Goal: Information Seeking & Learning: Check status

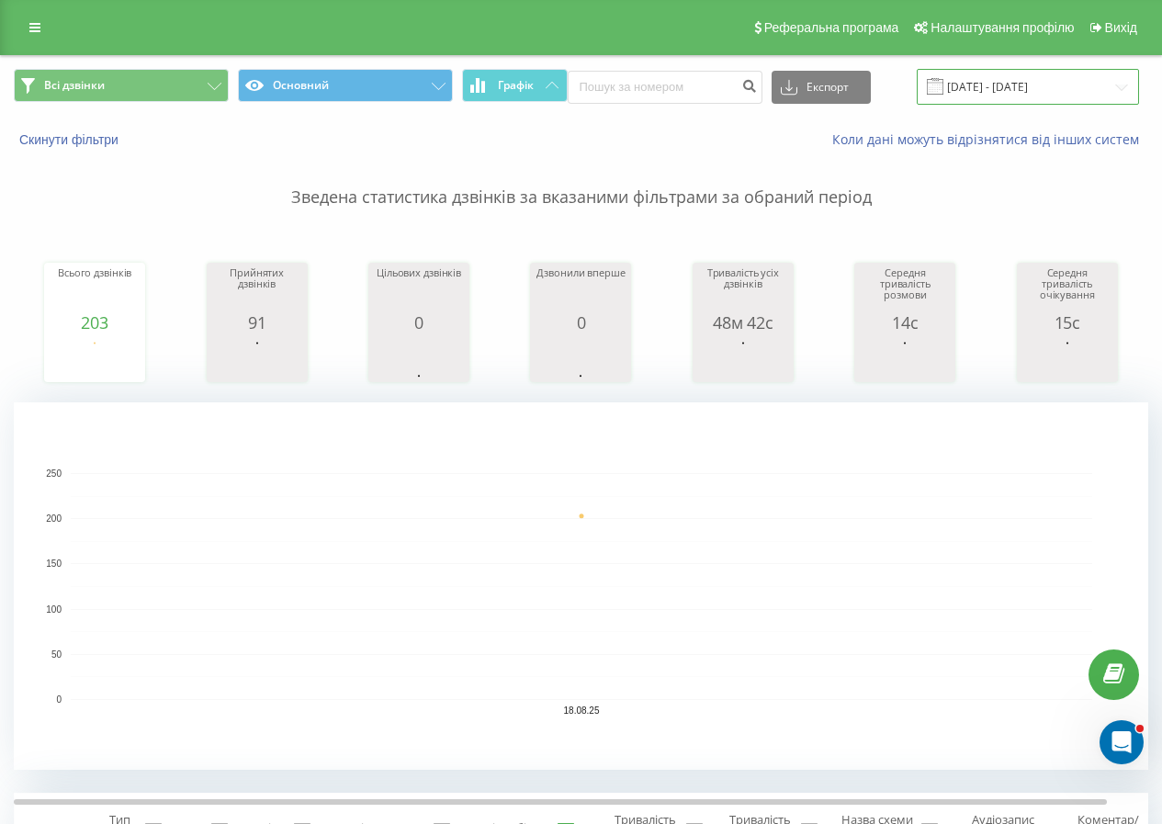
click at [970, 85] on input "[DATE] - [DATE]" at bounding box center [1027, 87] width 222 height 36
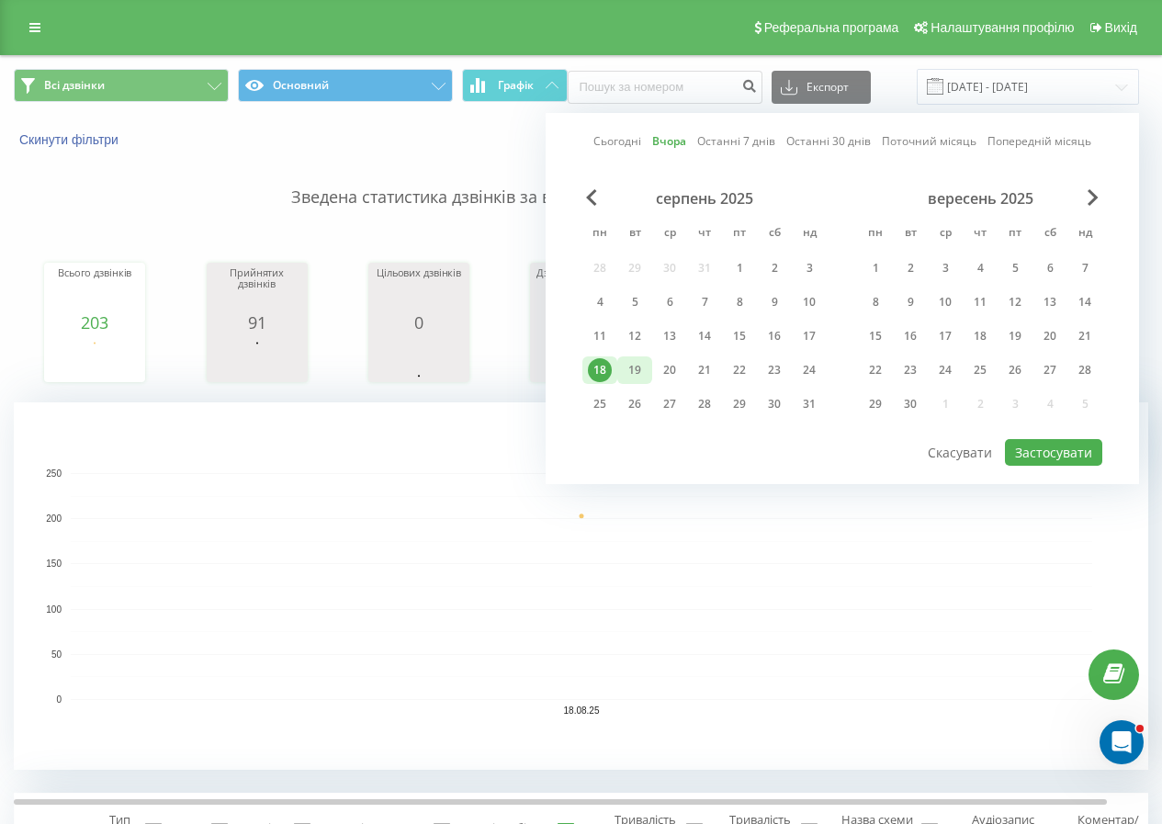
click at [641, 360] on div "19" at bounding box center [635, 370] width 24 height 24
click at [1040, 446] on button "Застосувати" at bounding box center [1053, 452] width 97 height 27
type input "[DATE] - [DATE]"
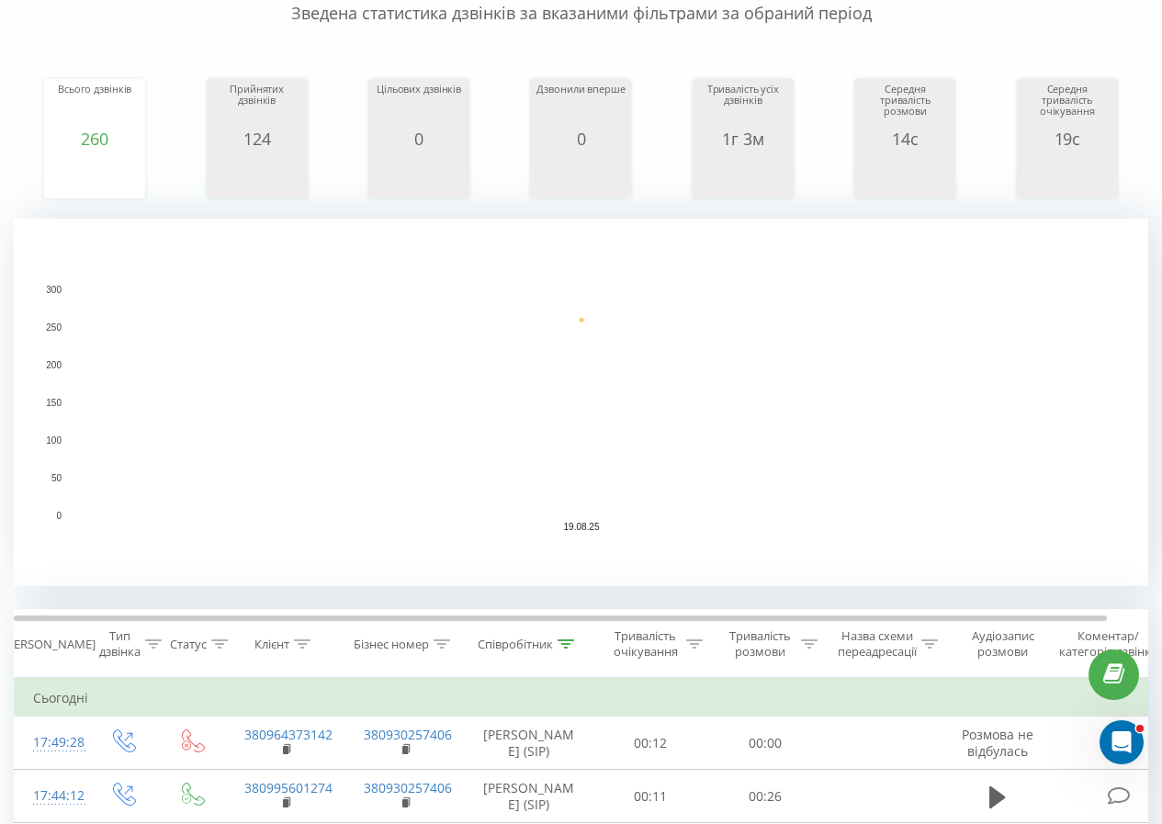
scroll to position [275, 0]
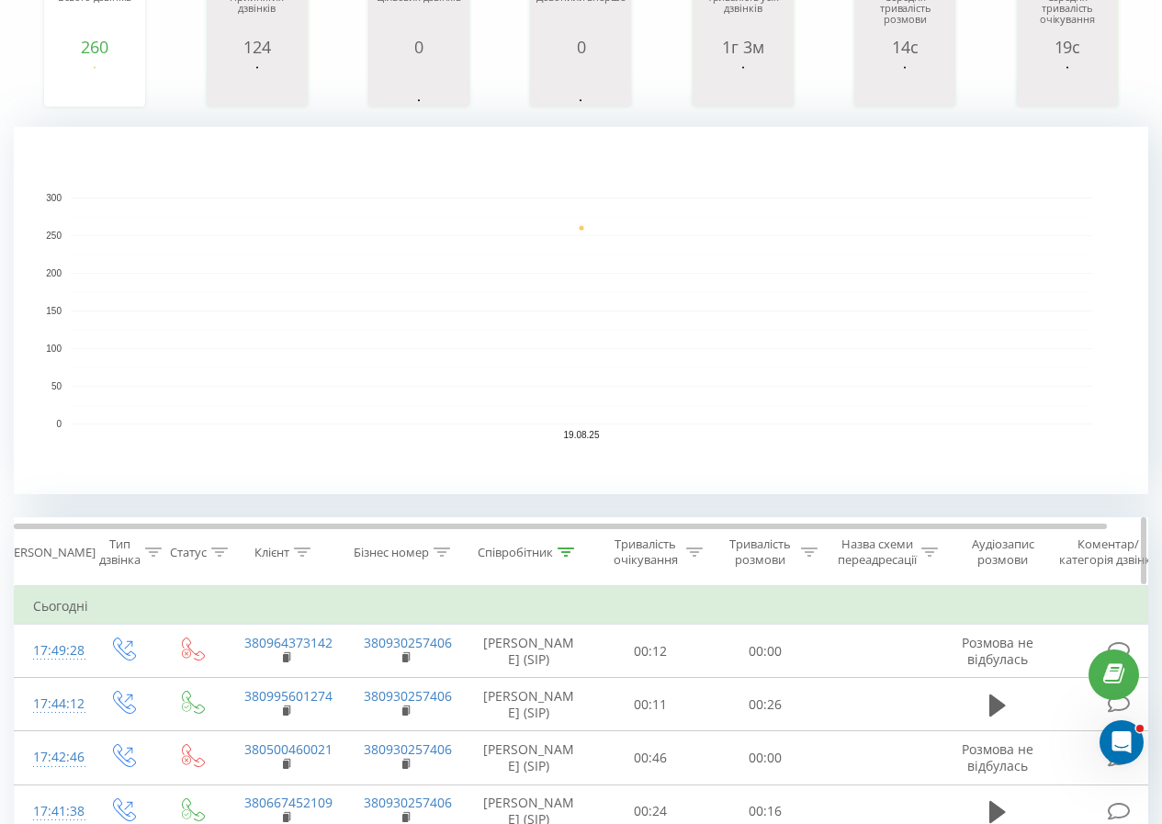
click at [567, 555] on icon at bounding box center [566, 551] width 17 height 9
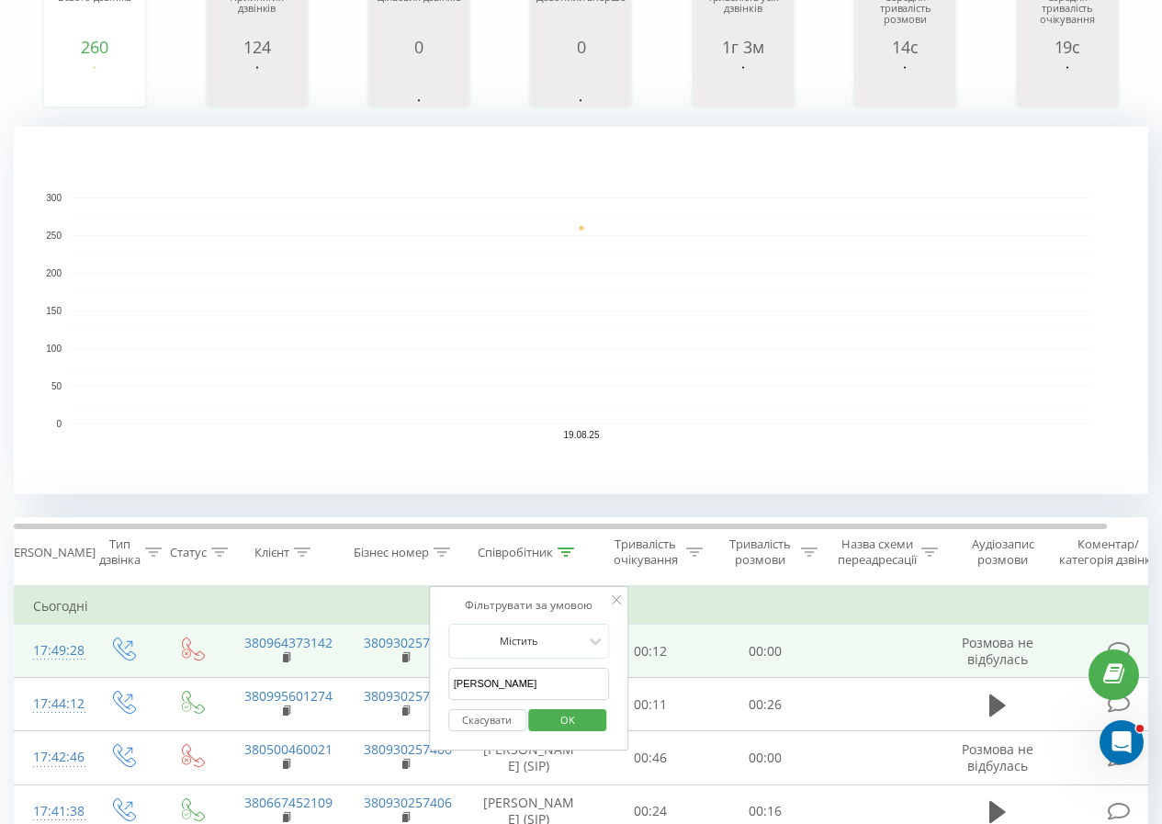
drag, startPoint x: 474, startPoint y: 685, endPoint x: 382, endPoint y: 667, distance: 93.6
click button "OK" at bounding box center [568, 720] width 78 height 23
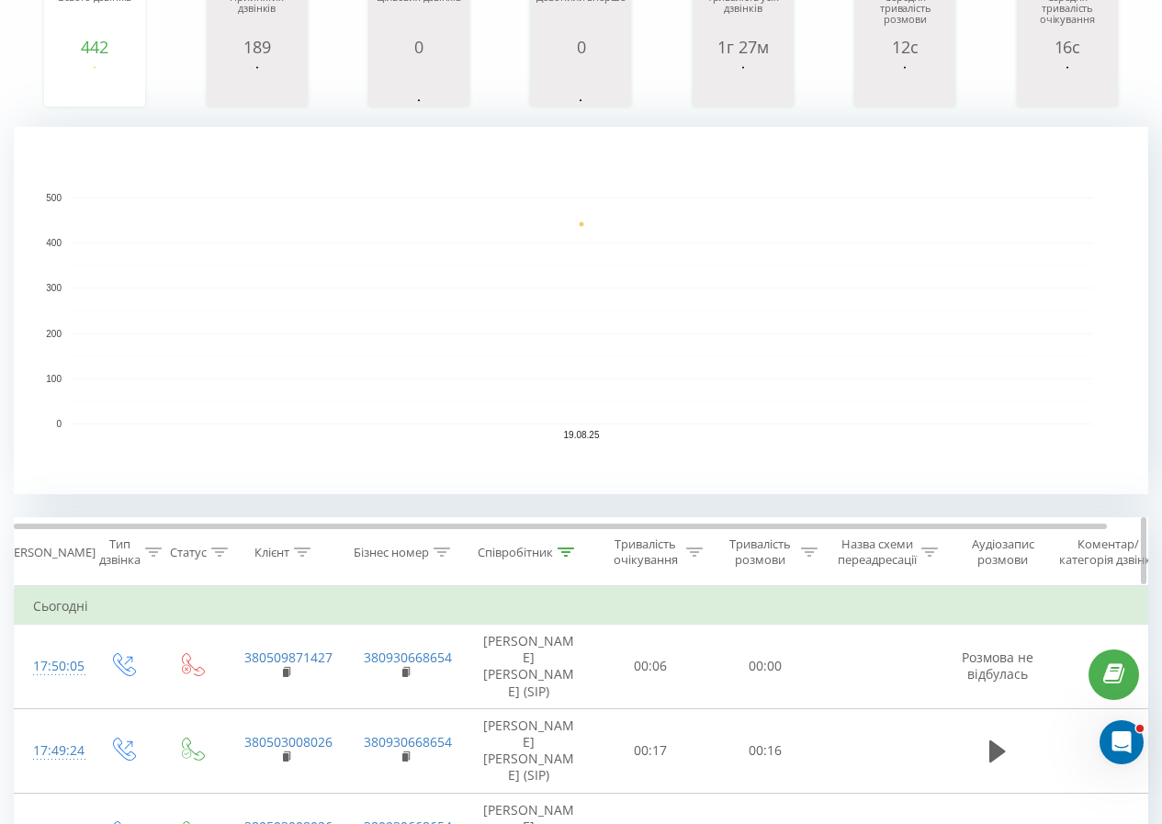
click at [566, 562] on th "Співробітник" at bounding box center [529, 552] width 129 height 68
click at [563, 556] on div at bounding box center [565, 553] width 17 height 16
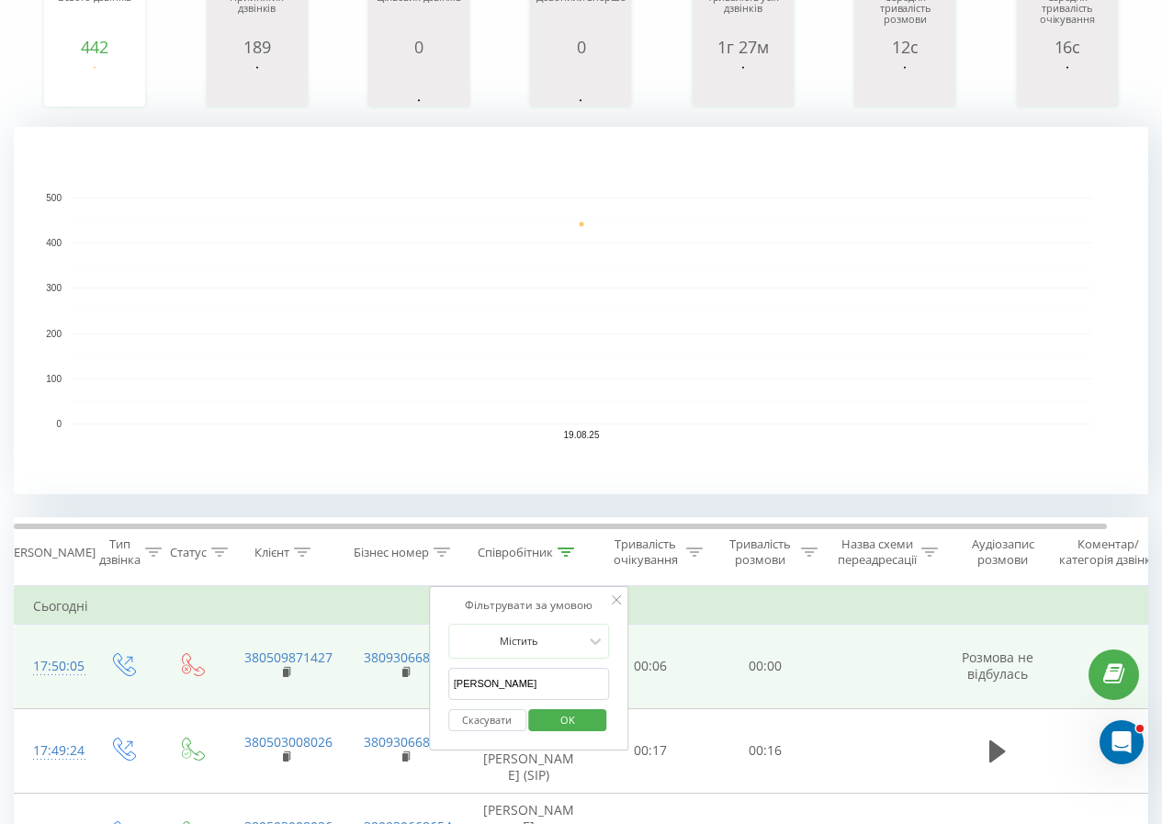
drag, startPoint x: 526, startPoint y: 673, endPoint x: 395, endPoint y: 669, distance: 131.4
click button "OK" at bounding box center [568, 720] width 78 height 23
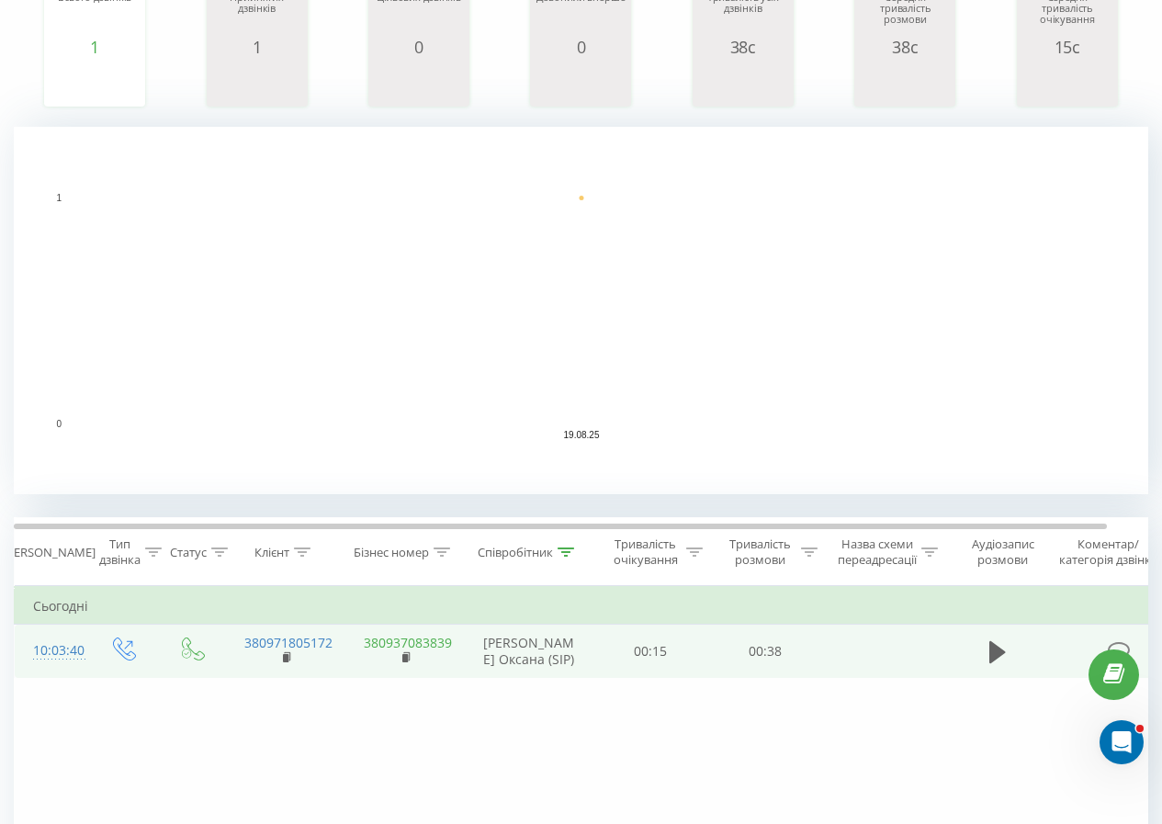
scroll to position [262, 0]
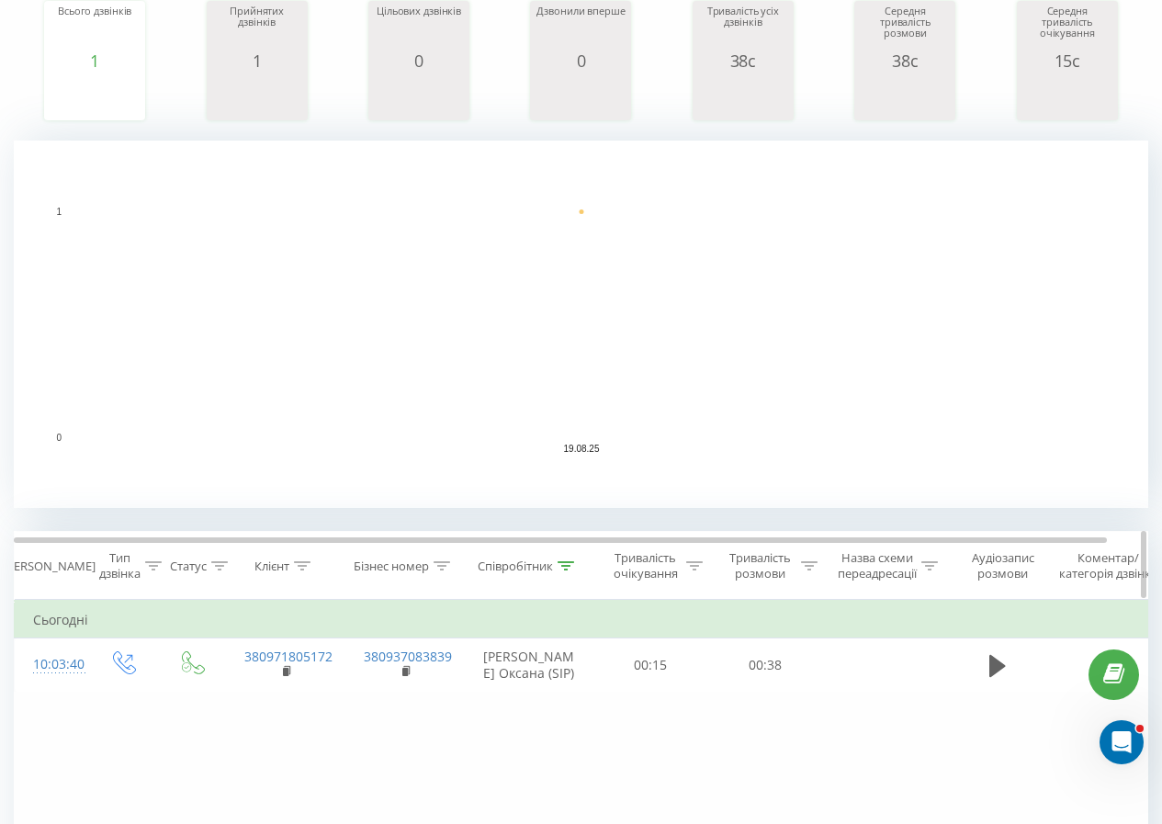
click at [573, 558] on div at bounding box center [565, 566] width 17 height 16
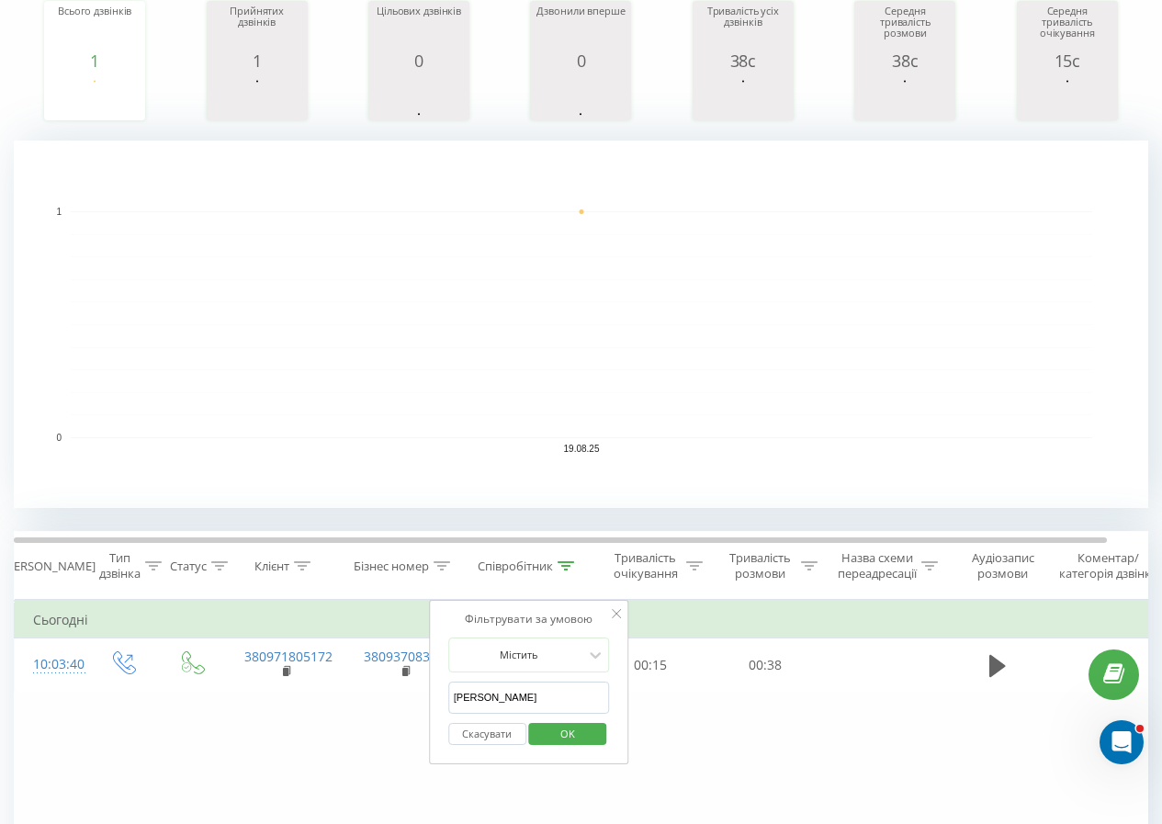
drag, startPoint x: 538, startPoint y: 704, endPoint x: 460, endPoint y: 688, distance: 79.8
click at [460, 688] on input "[PERSON_NAME]" at bounding box center [529, 697] width 162 height 32
type input "б"
click button "OK" at bounding box center [568, 734] width 78 height 23
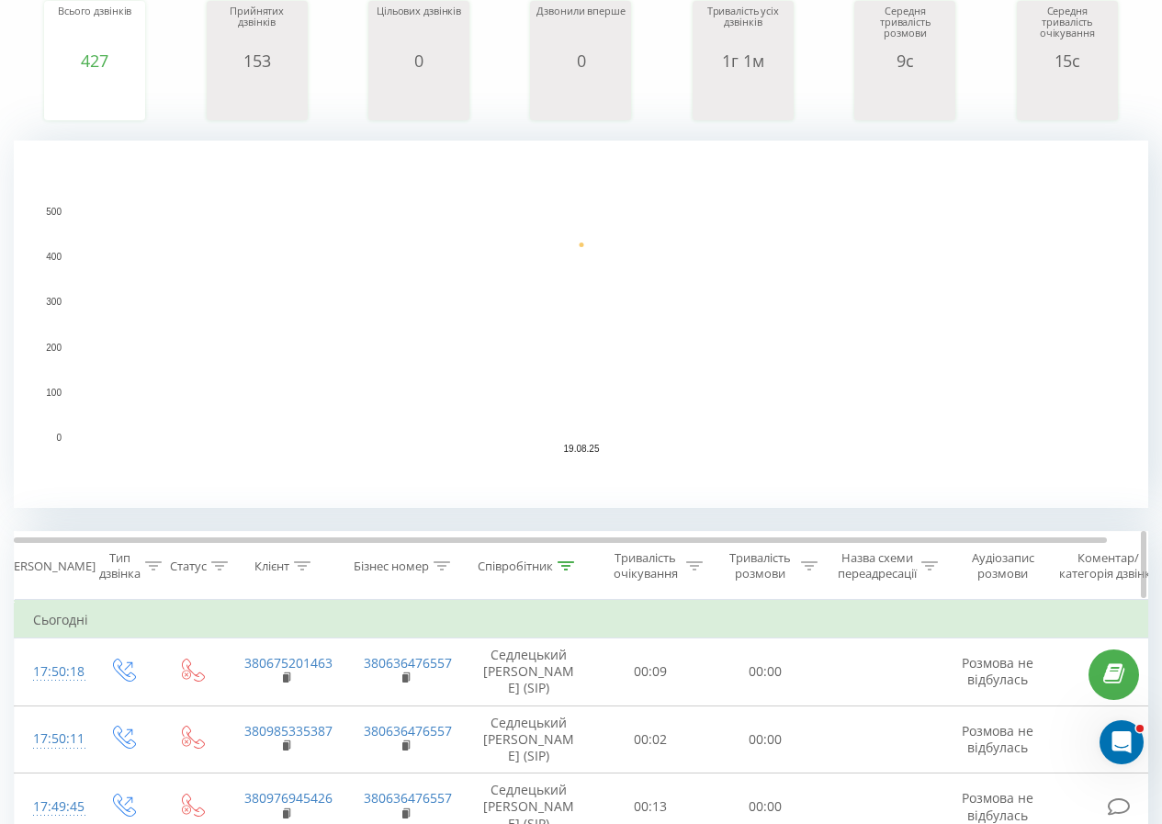
click at [578, 564] on div "Співробітник" at bounding box center [529, 566] width 129 height 16
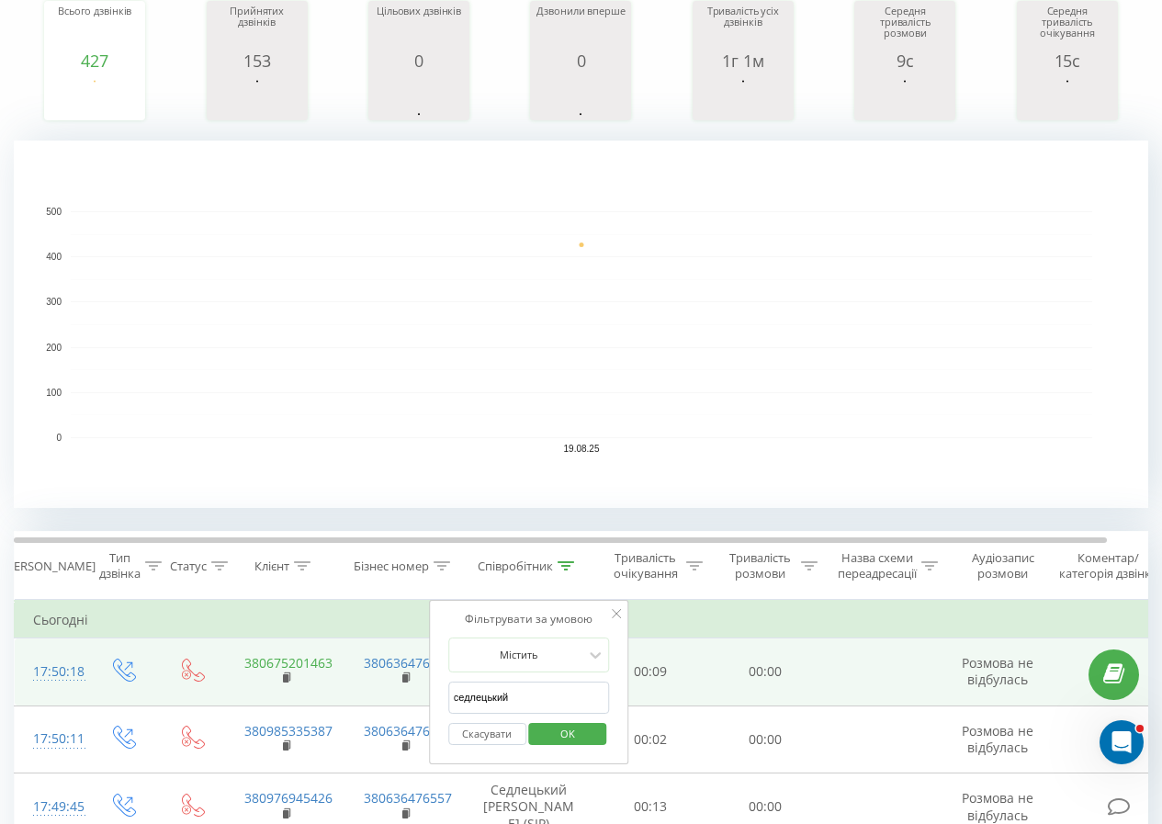
drag, startPoint x: 541, startPoint y: 703, endPoint x: 314, endPoint y: 670, distance: 229.2
click button "OK" at bounding box center [568, 734] width 78 height 23
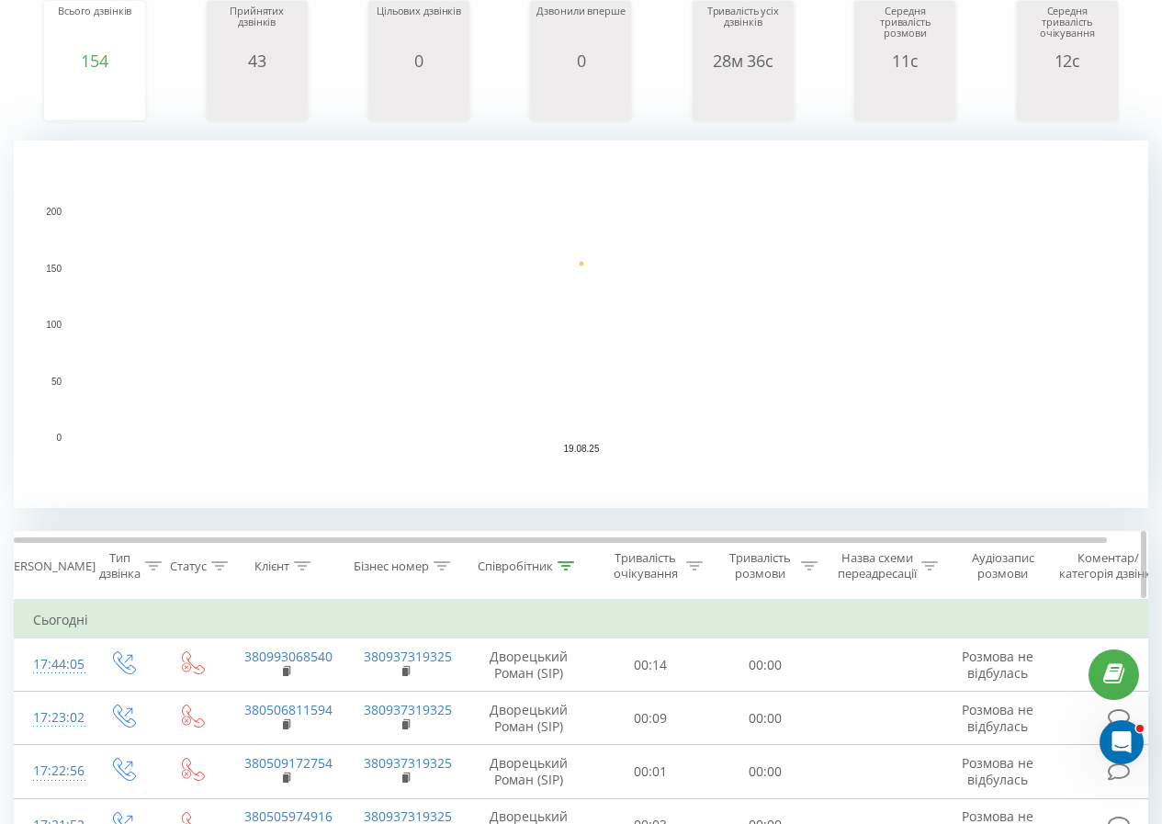
click at [563, 564] on icon at bounding box center [565, 565] width 17 height 9
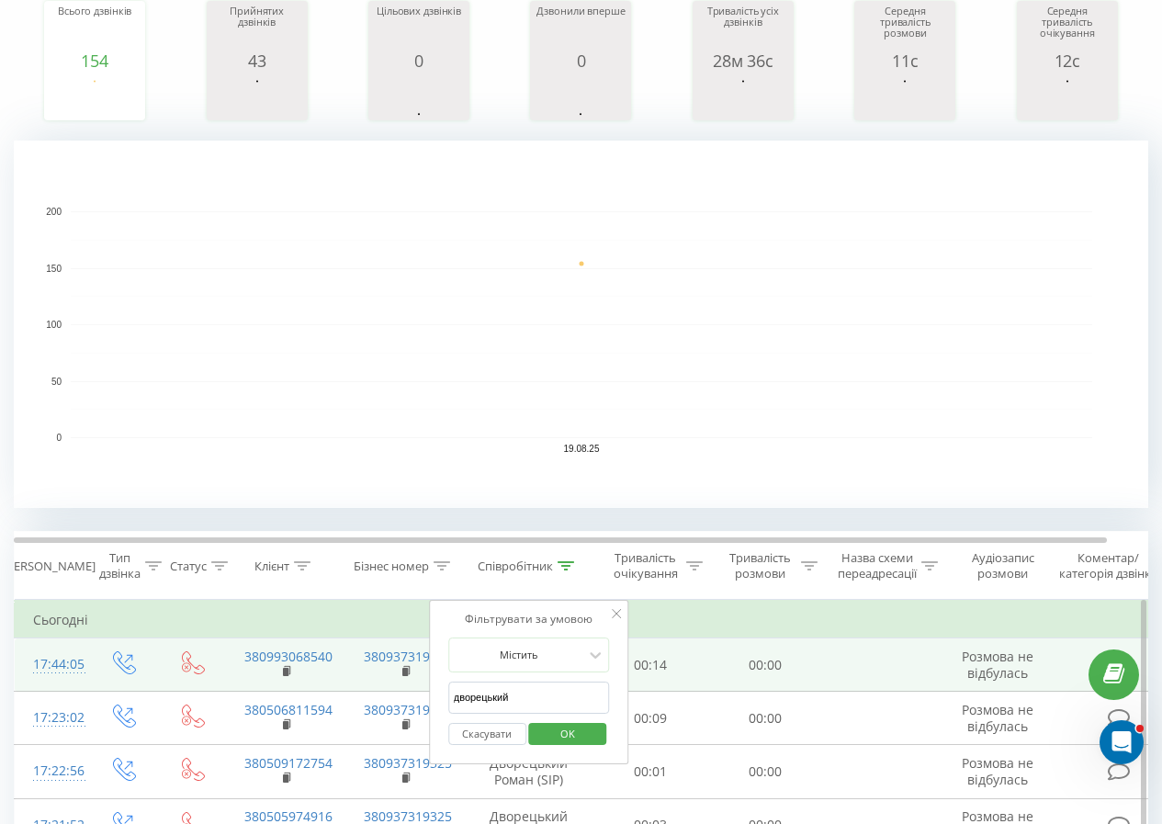
drag, startPoint x: 526, startPoint y: 697, endPoint x: 403, endPoint y: 683, distance: 123.8
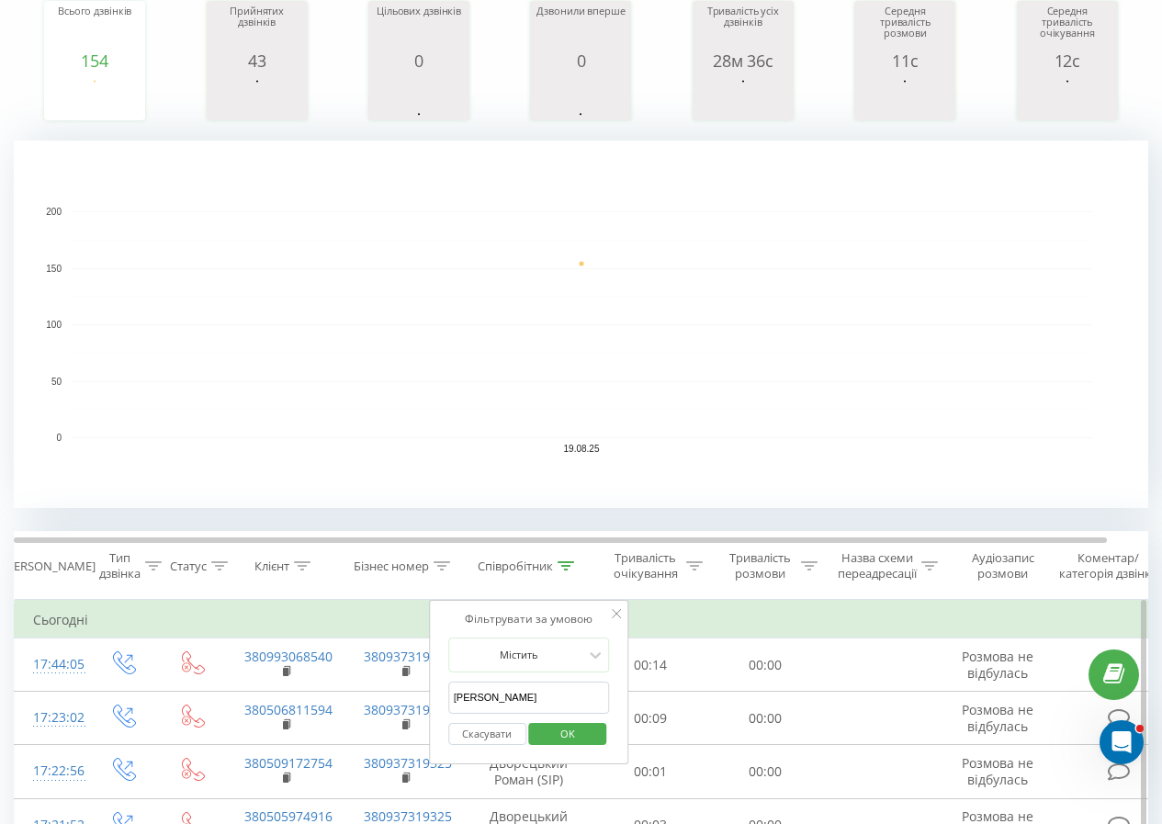
click at [574, 735] on span "OK" at bounding box center [567, 733] width 51 height 28
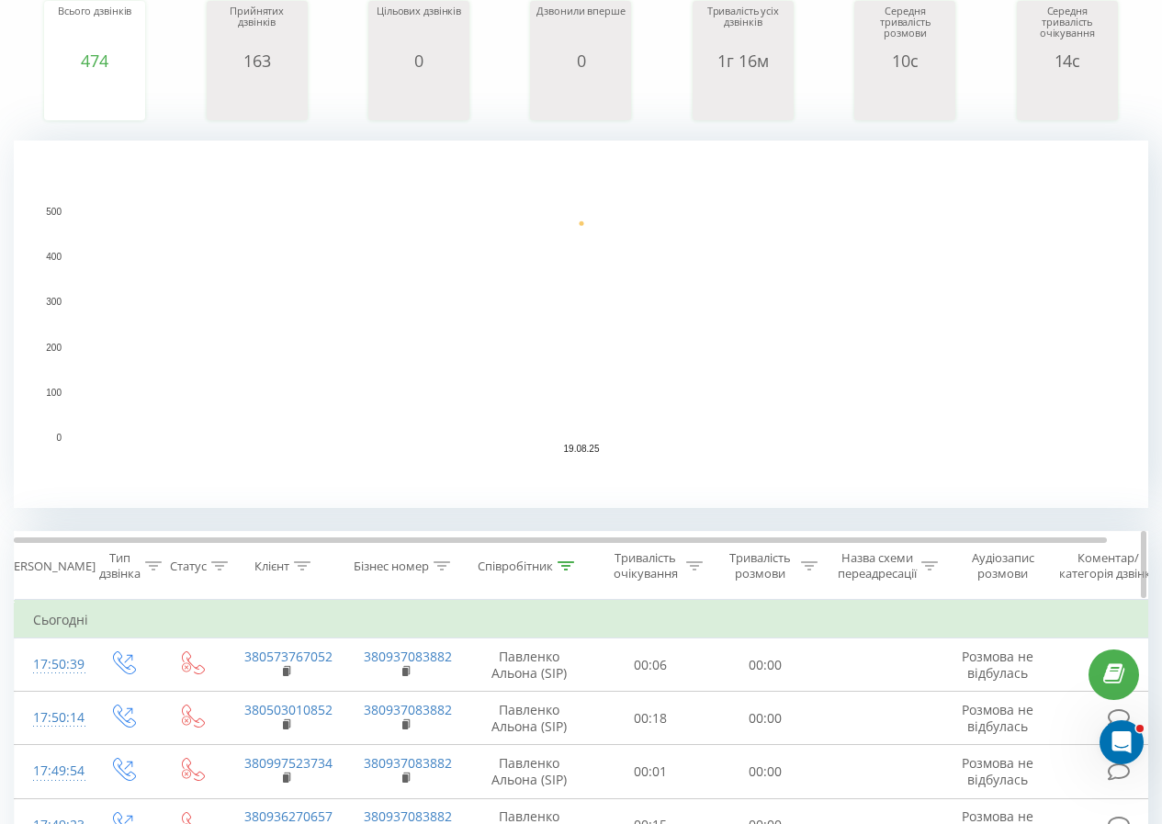
click at [570, 561] on div "Співробітник" at bounding box center [529, 566] width 129 height 16
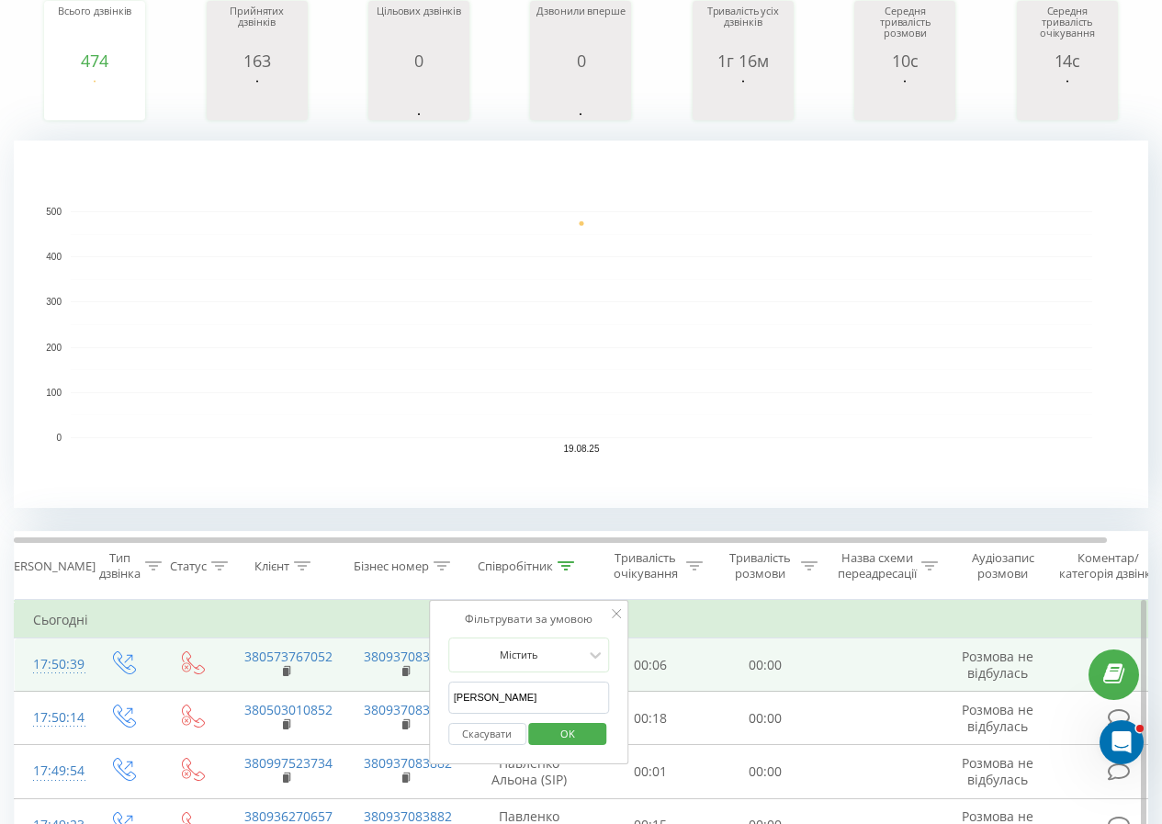
drag, startPoint x: 523, startPoint y: 701, endPoint x: 385, endPoint y: 669, distance: 142.3
type input "онищук"
click button "OK" at bounding box center [568, 734] width 78 height 23
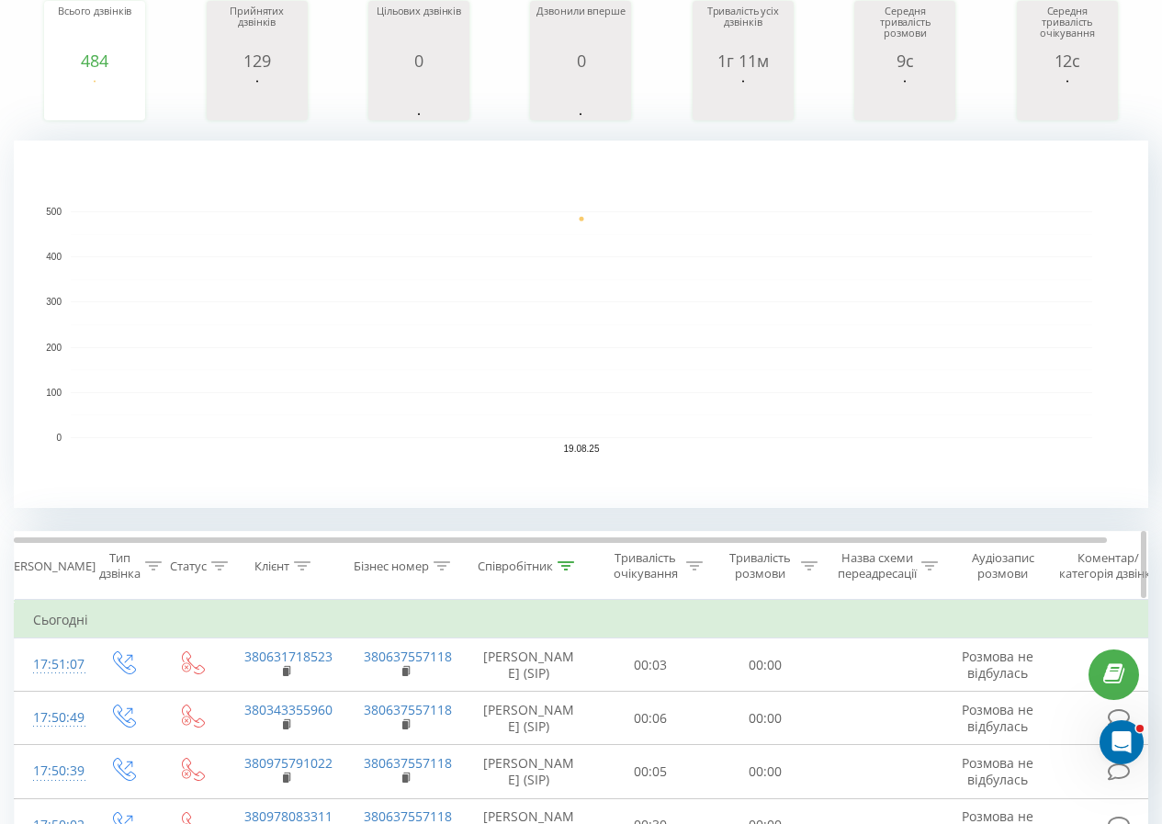
click at [572, 563] on icon at bounding box center [565, 565] width 17 height 9
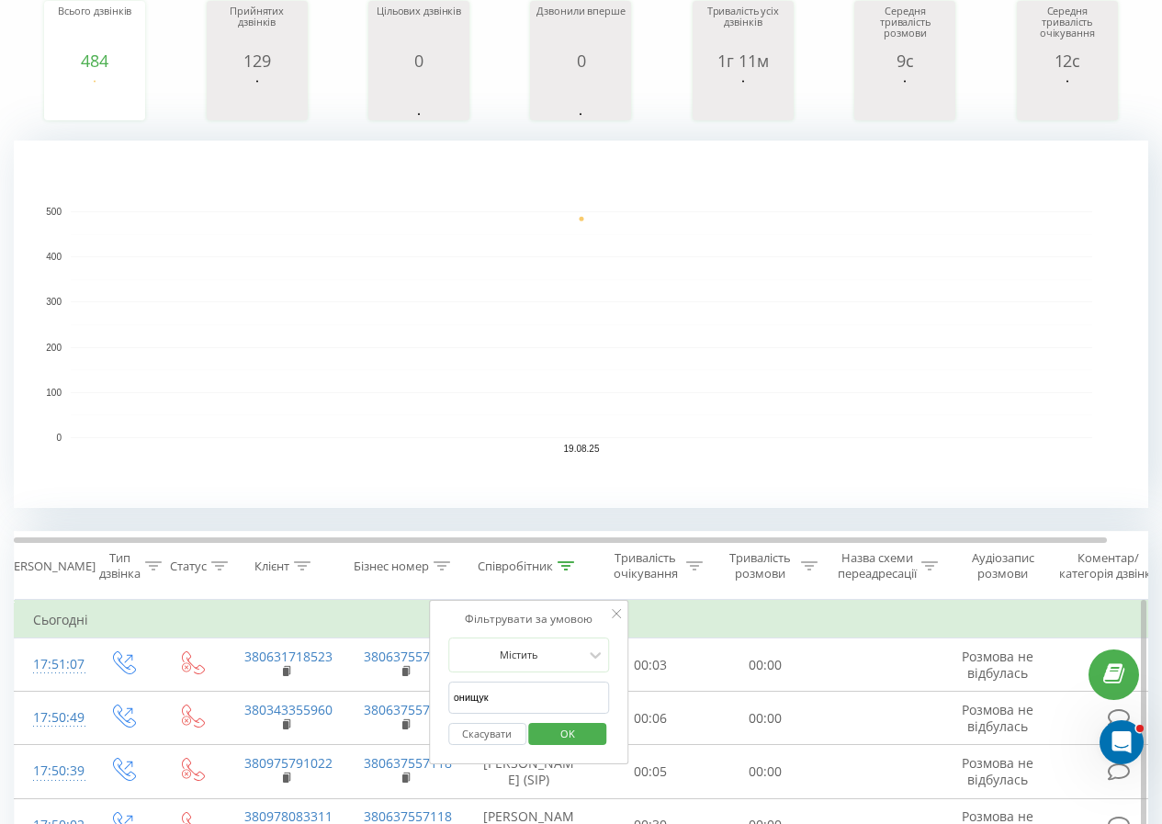
drag, startPoint x: 540, startPoint y: 703, endPoint x: 428, endPoint y: 682, distance: 113.8
click at [488, 689] on input "онищук" at bounding box center [529, 697] width 162 height 32
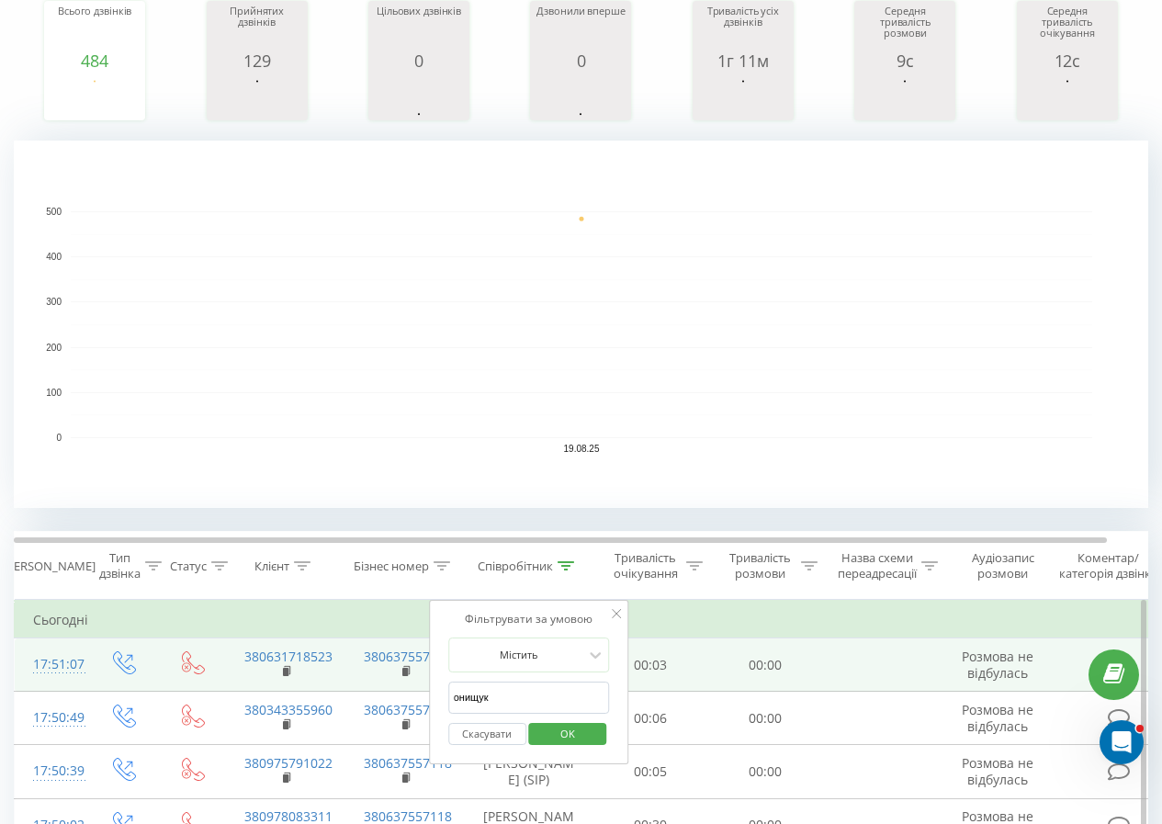
drag, startPoint x: 509, startPoint y: 701, endPoint x: 353, endPoint y: 684, distance: 157.0
type input "тичина"
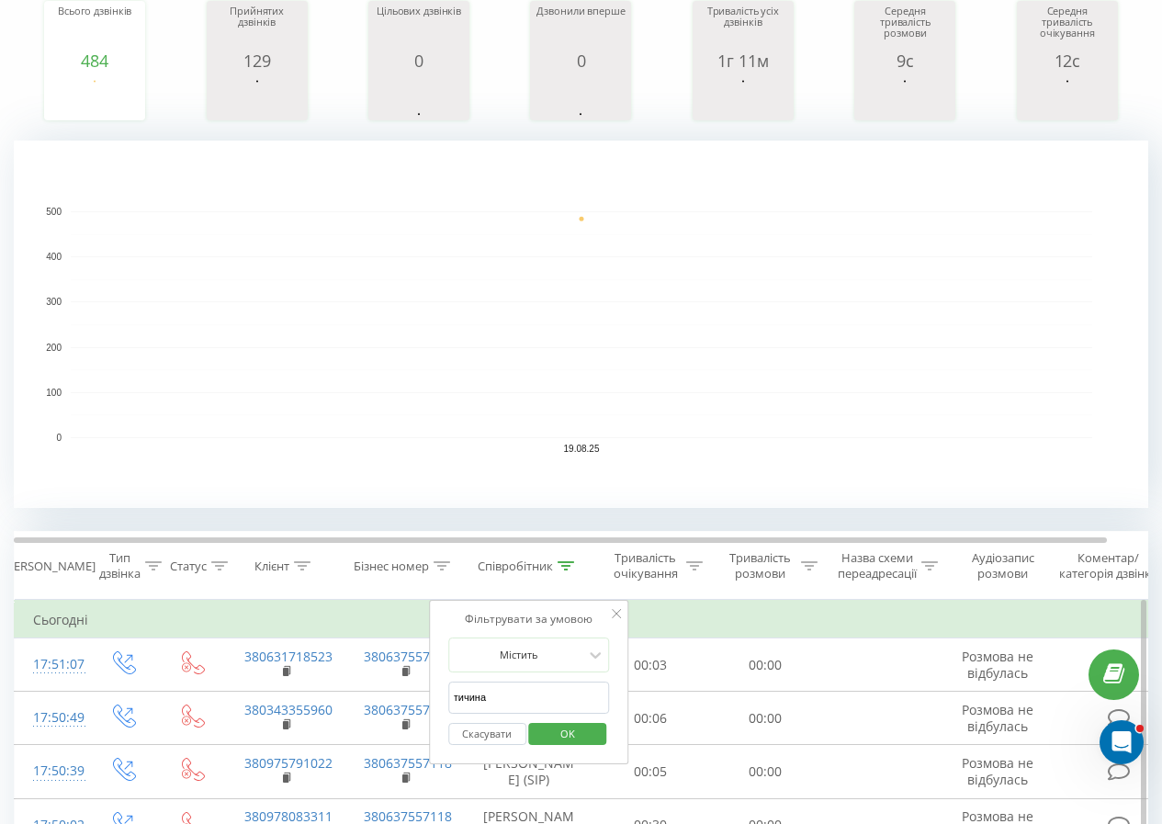
click at [562, 728] on span "OK" at bounding box center [567, 733] width 51 height 28
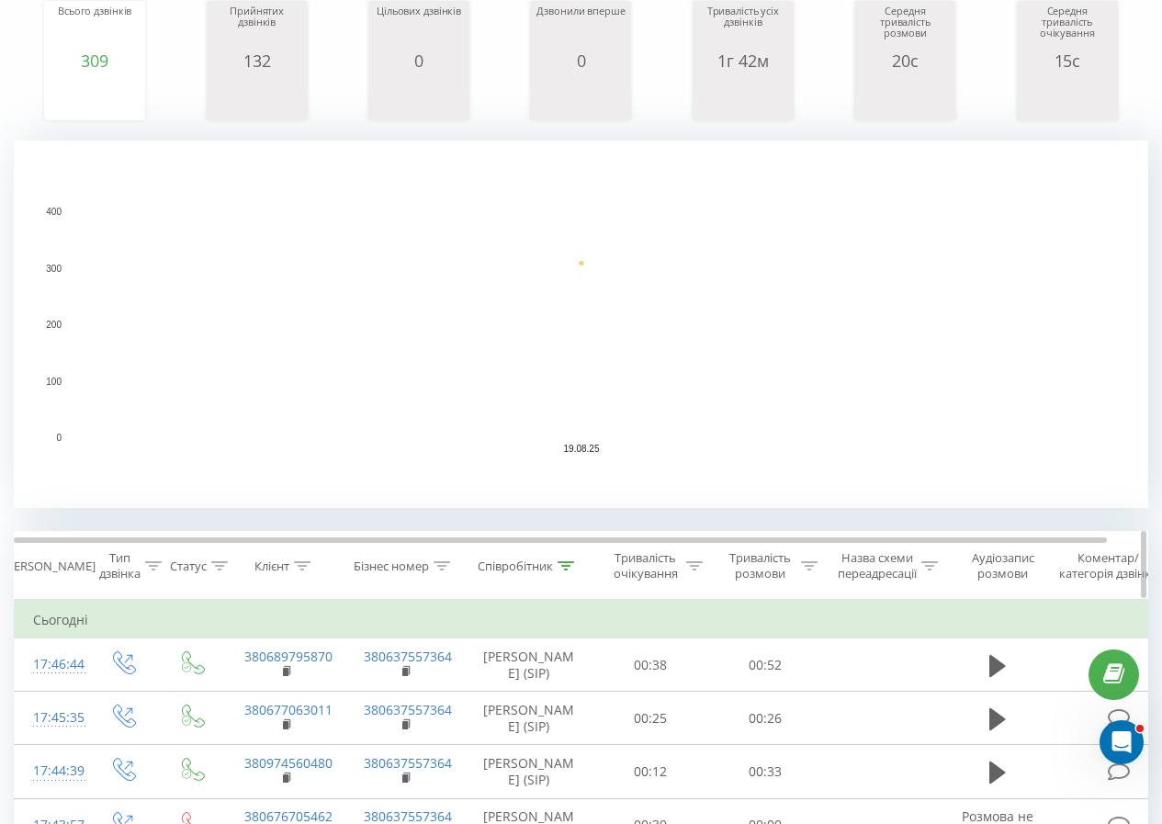
click at [565, 569] on icon at bounding box center [565, 565] width 17 height 9
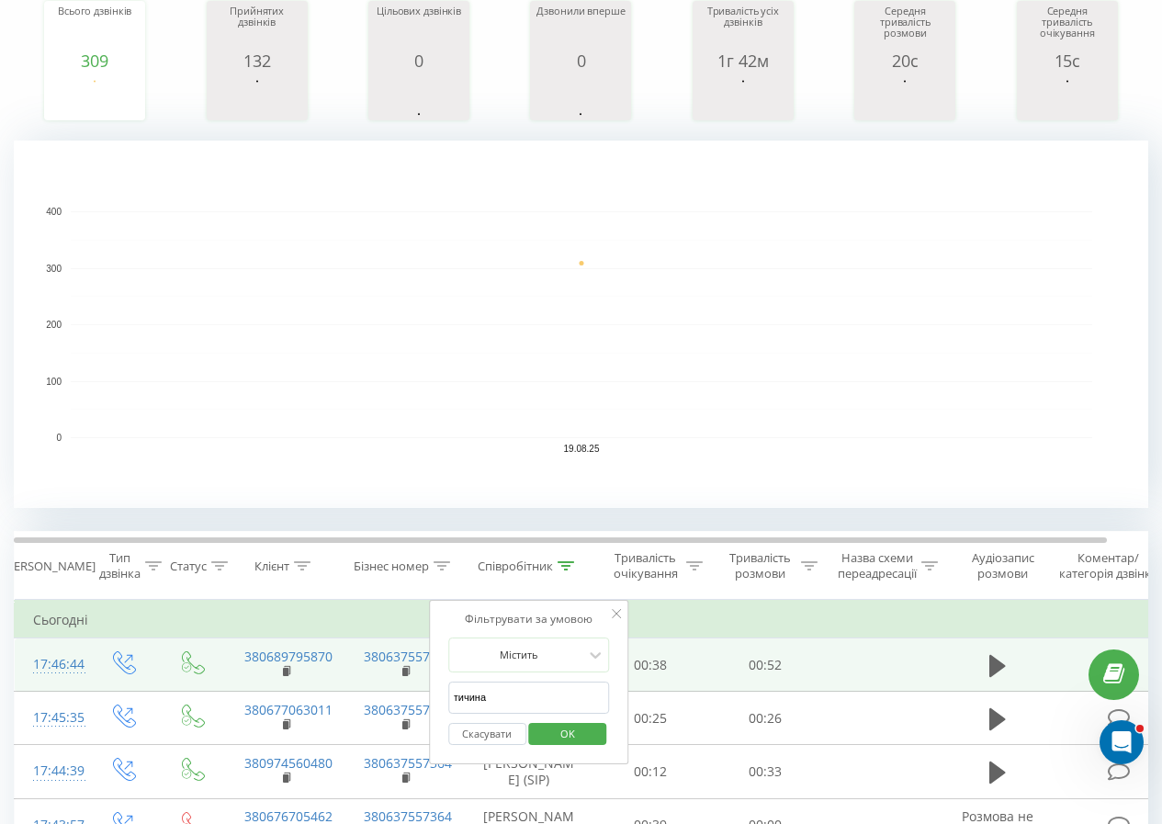
drag, startPoint x: 424, startPoint y: 680, endPoint x: 400, endPoint y: 680, distance: 23.9
type input "[PERSON_NAME]"
click button "OK" at bounding box center [568, 734] width 78 height 23
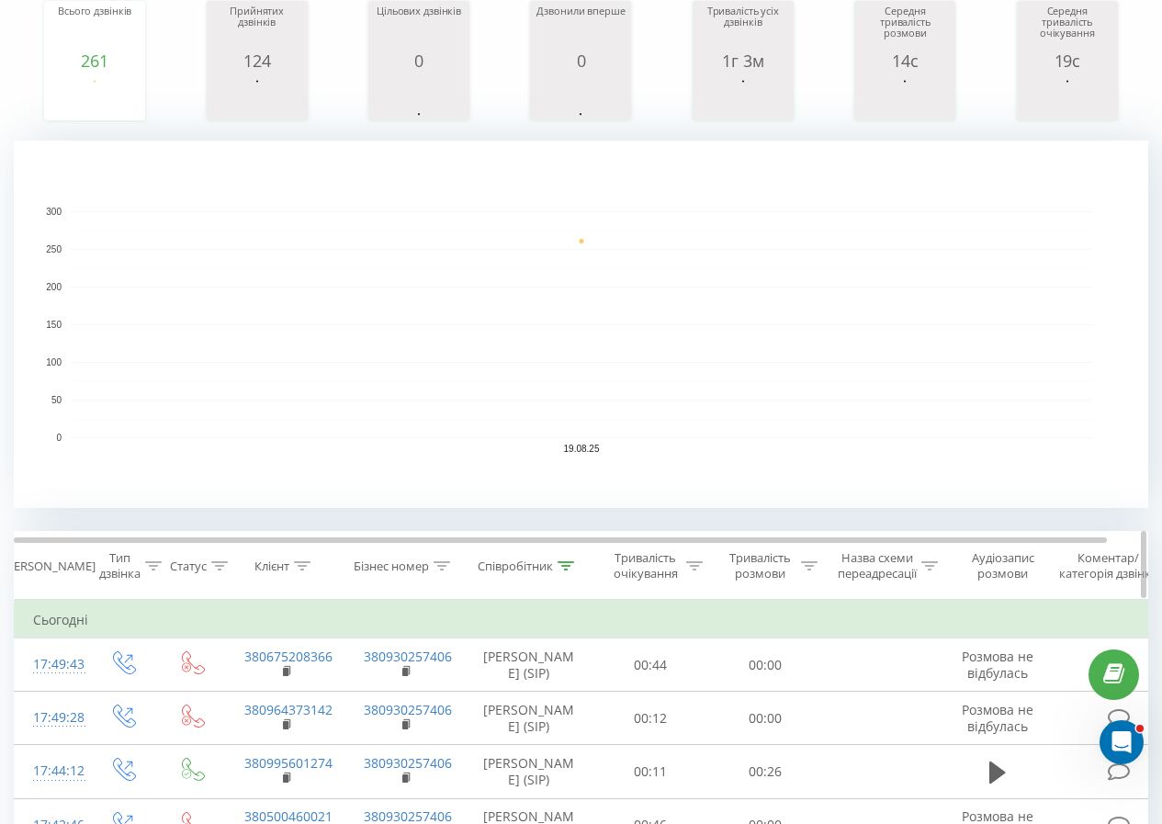
click at [574, 566] on icon at bounding box center [565, 565] width 17 height 9
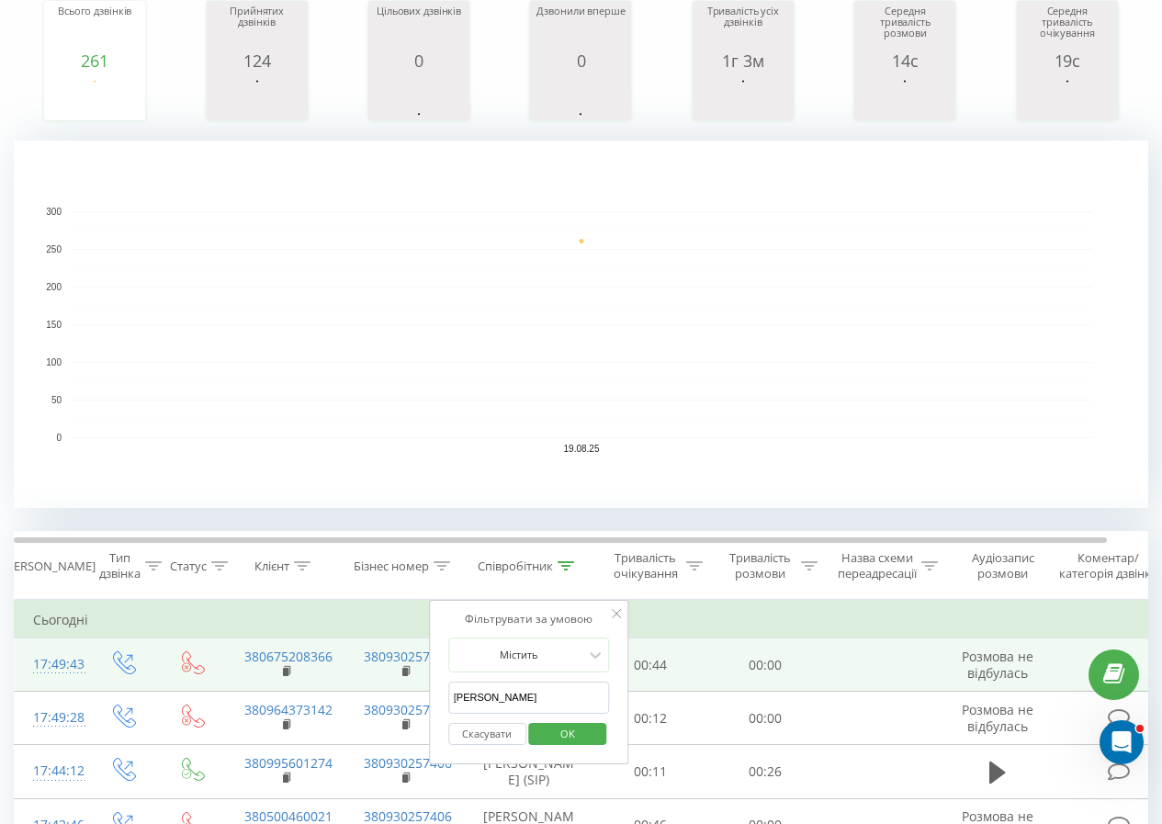
drag, startPoint x: 433, startPoint y: 690, endPoint x: 331, endPoint y: 689, distance: 101.9
type input "тичина"
click button "OK" at bounding box center [568, 734] width 78 height 23
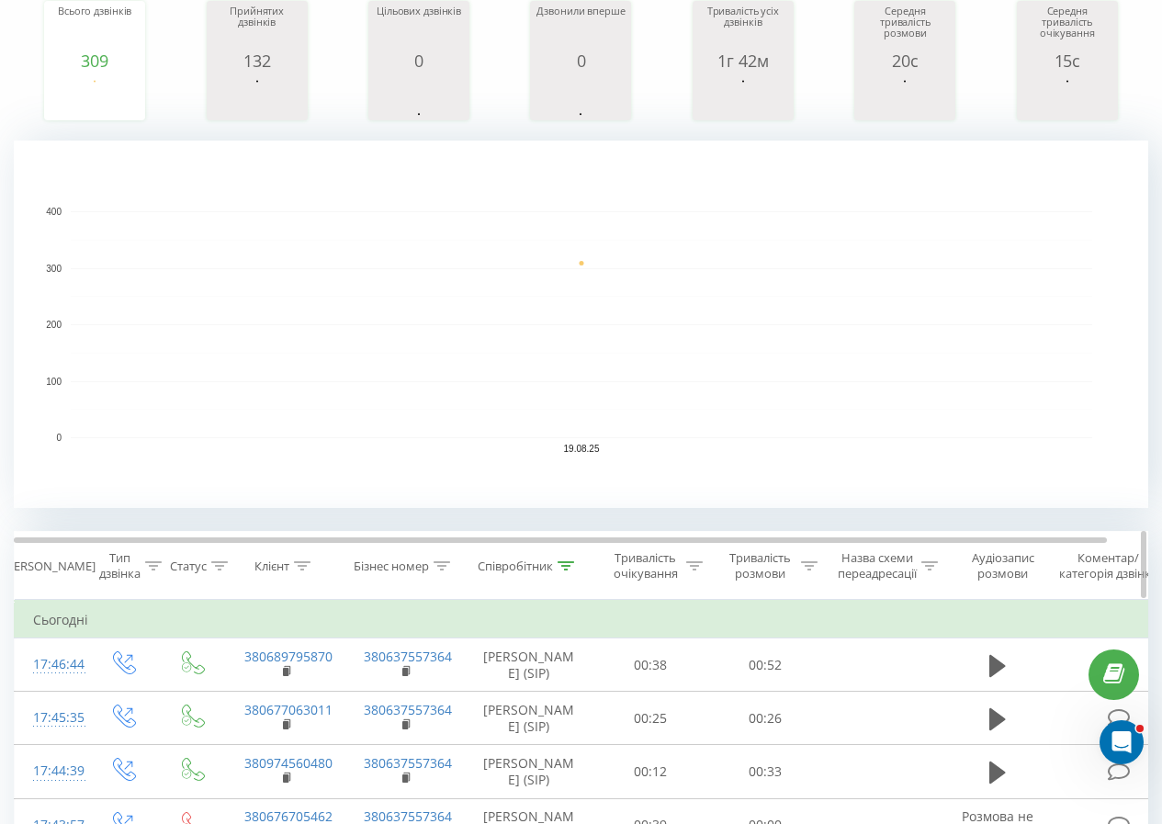
click at [572, 569] on icon at bounding box center [565, 565] width 17 height 9
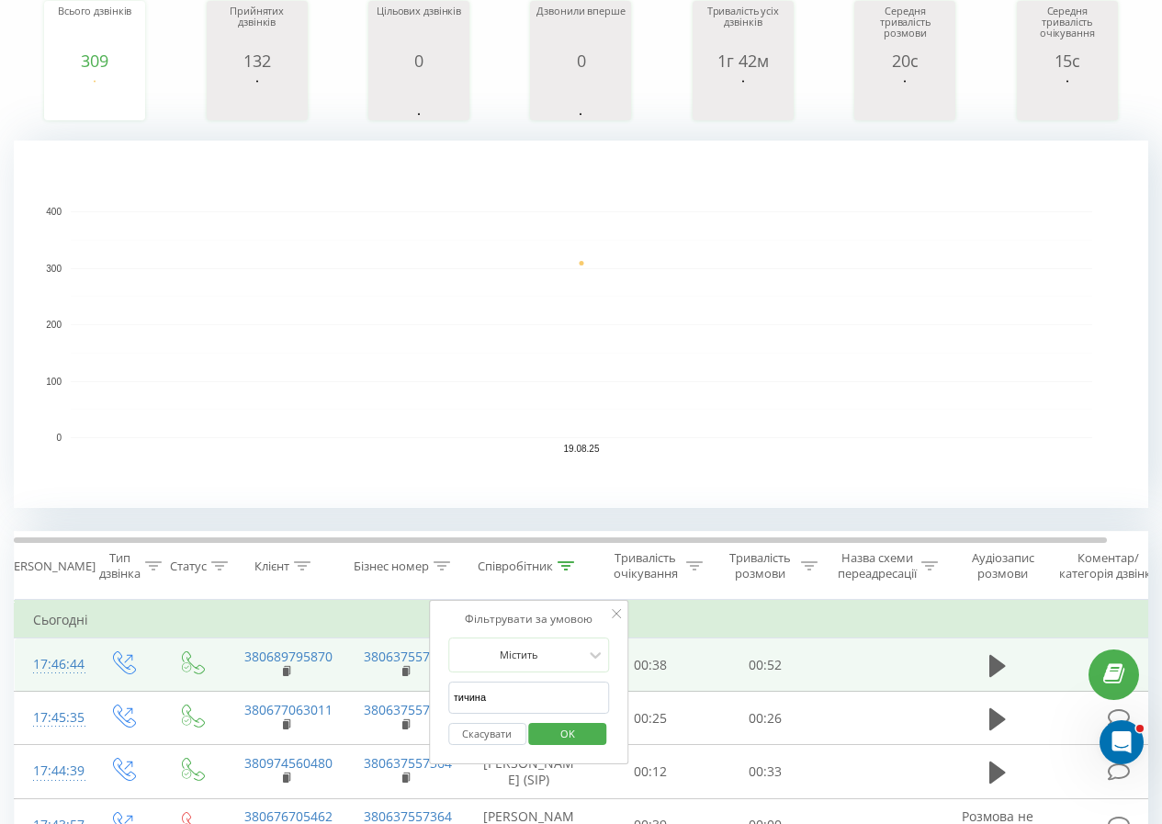
drag, startPoint x: 542, startPoint y: 703, endPoint x: 334, endPoint y: 678, distance: 209.0
